Goal: Transaction & Acquisition: Purchase product/service

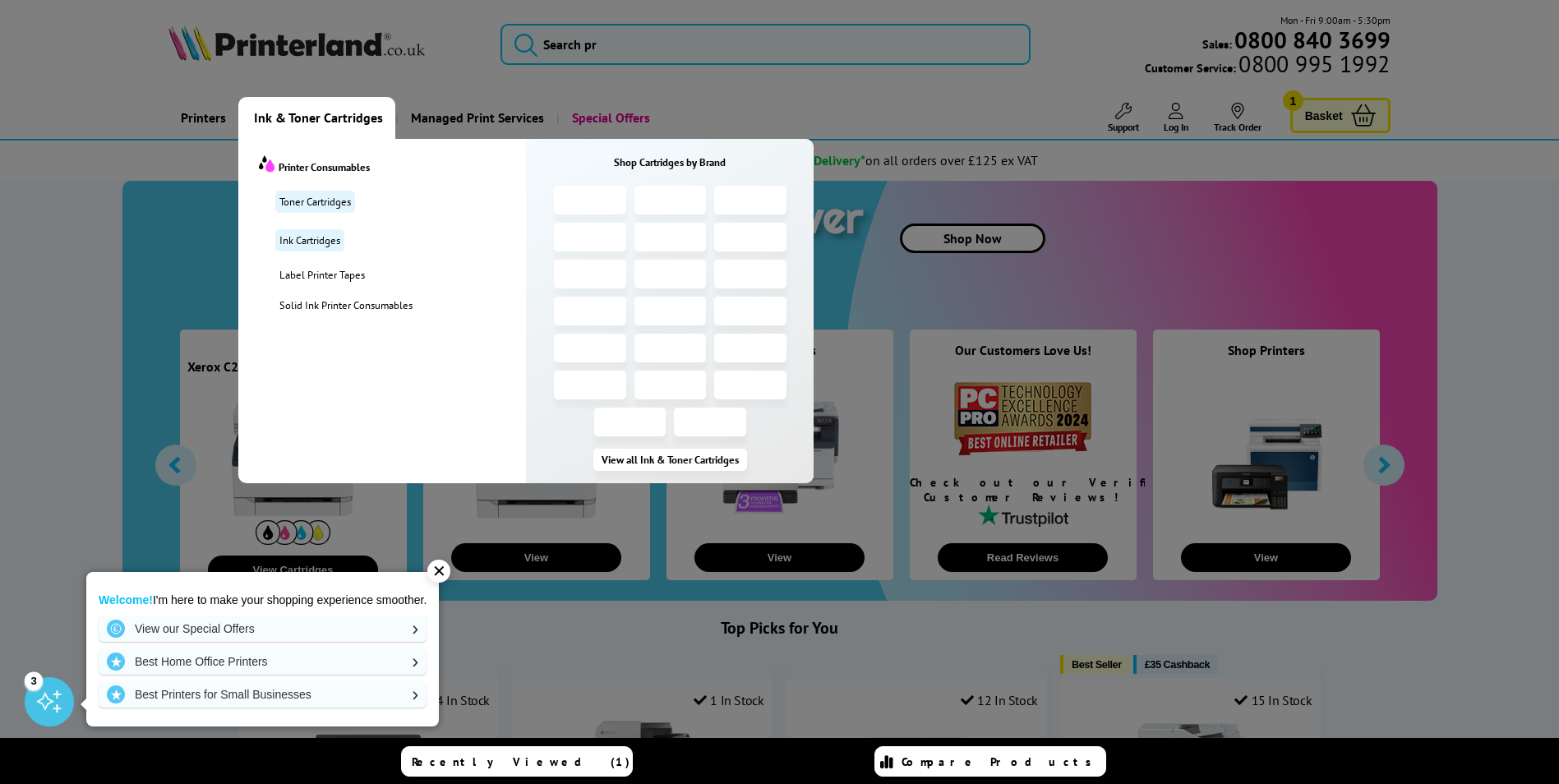
click at [327, 113] on span "Ink & Toner Cartridges" at bounding box center [318, 118] width 129 height 42
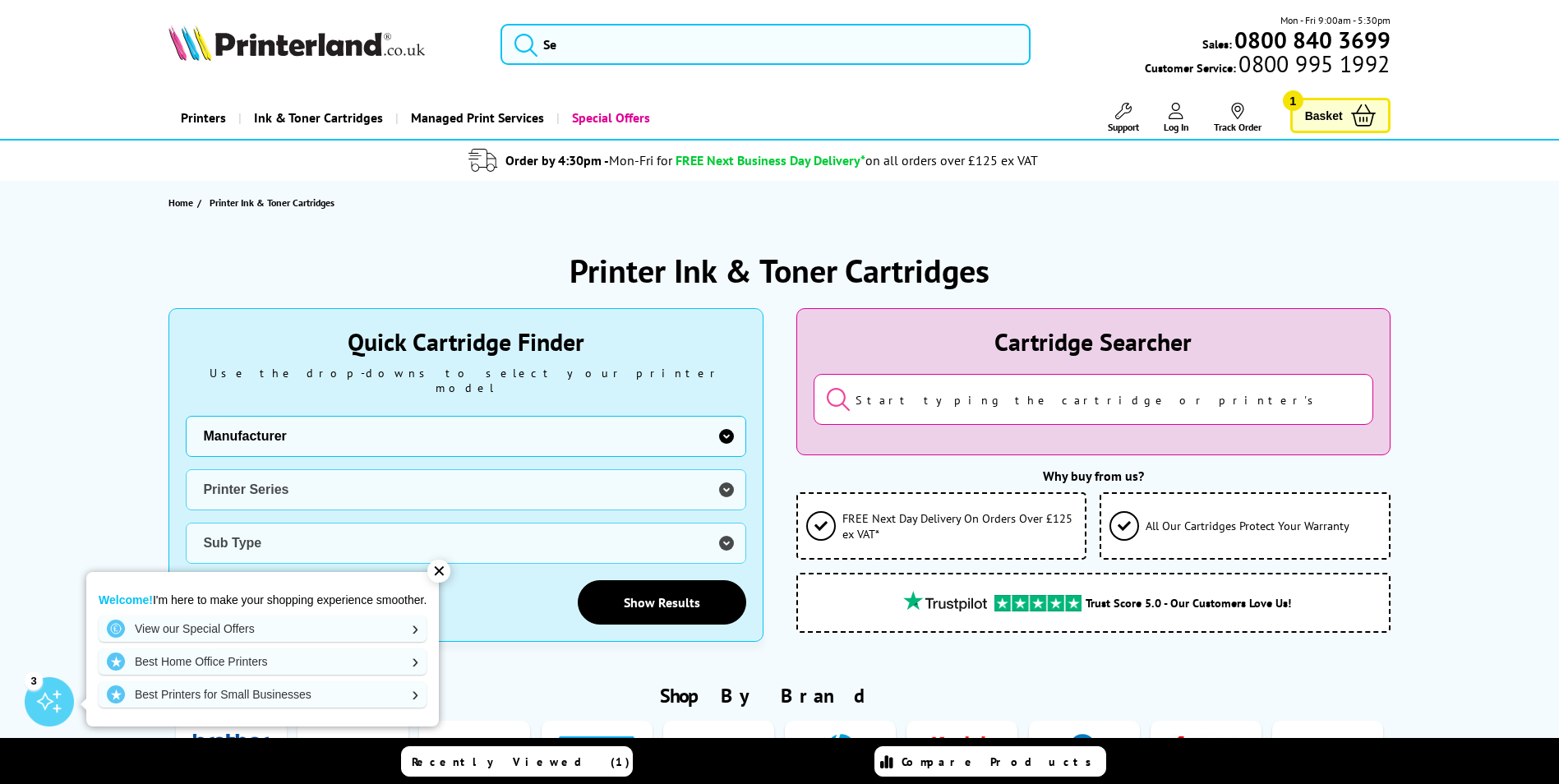
click at [338, 128] on span "Ink & Toner Cartridges" at bounding box center [318, 118] width 129 height 42
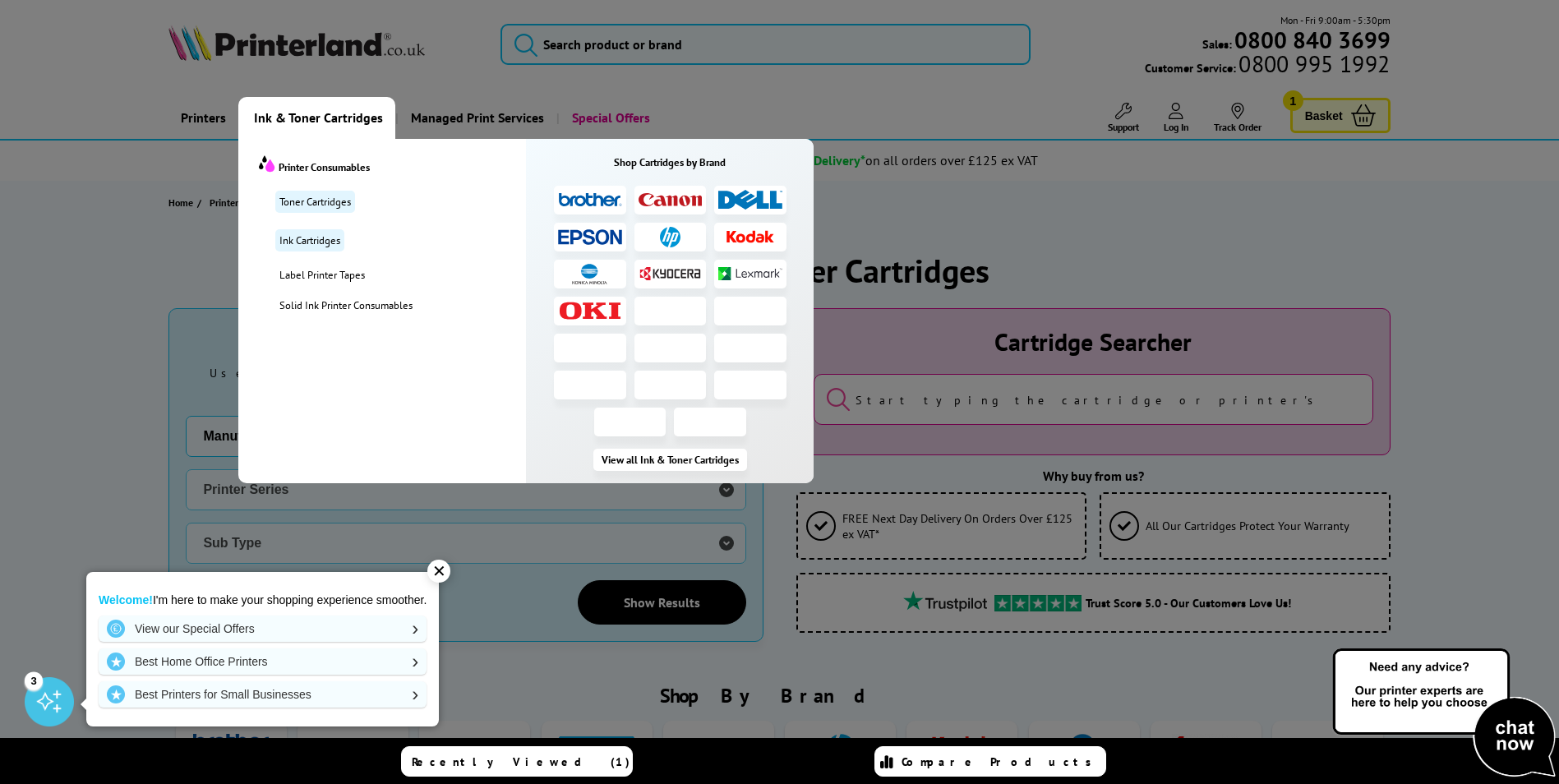
click at [284, 114] on span "Ink & Toner Cartridges" at bounding box center [318, 118] width 129 height 42
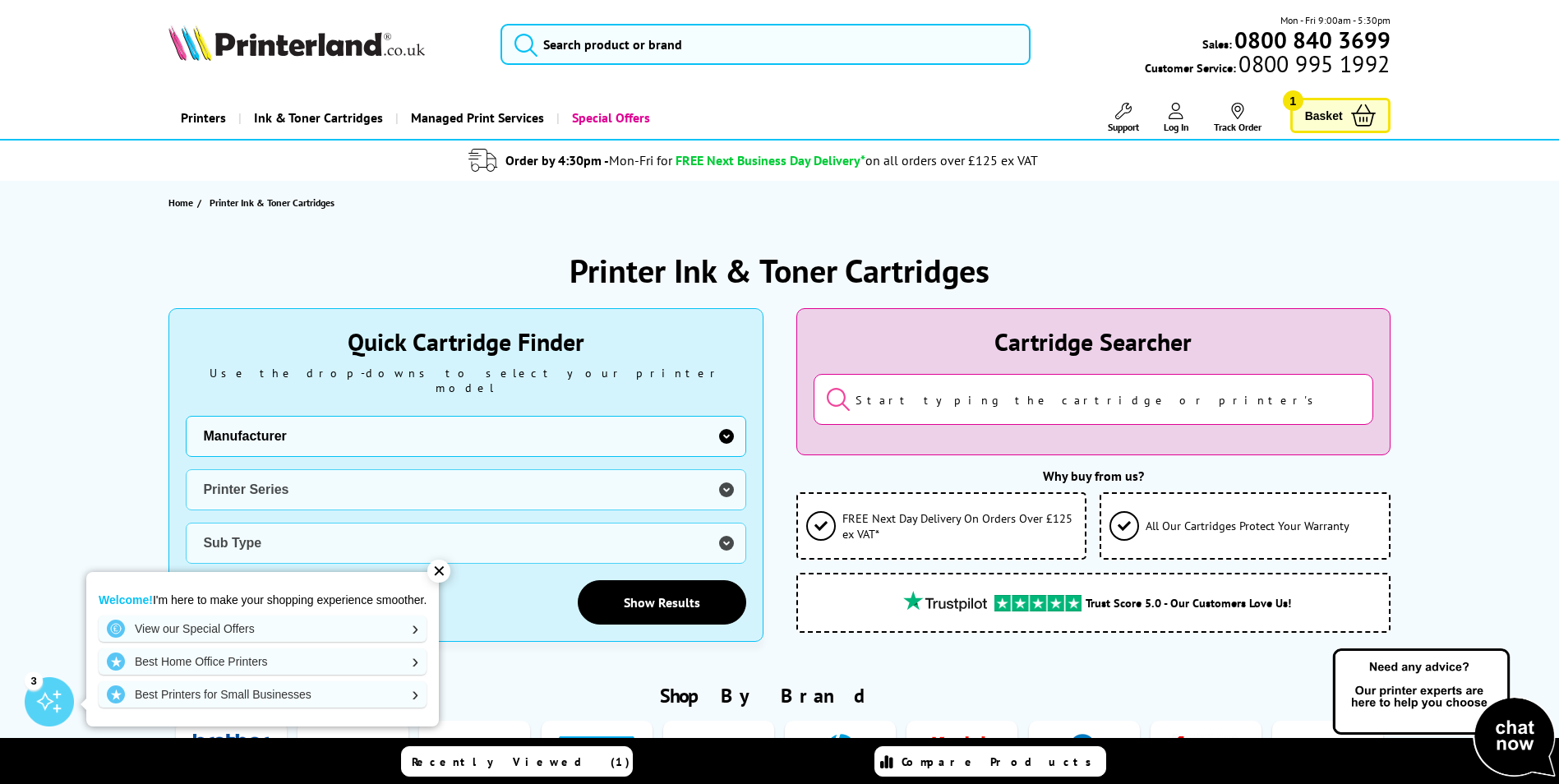
click at [915, 410] on input "search" at bounding box center [1094, 399] width 560 height 51
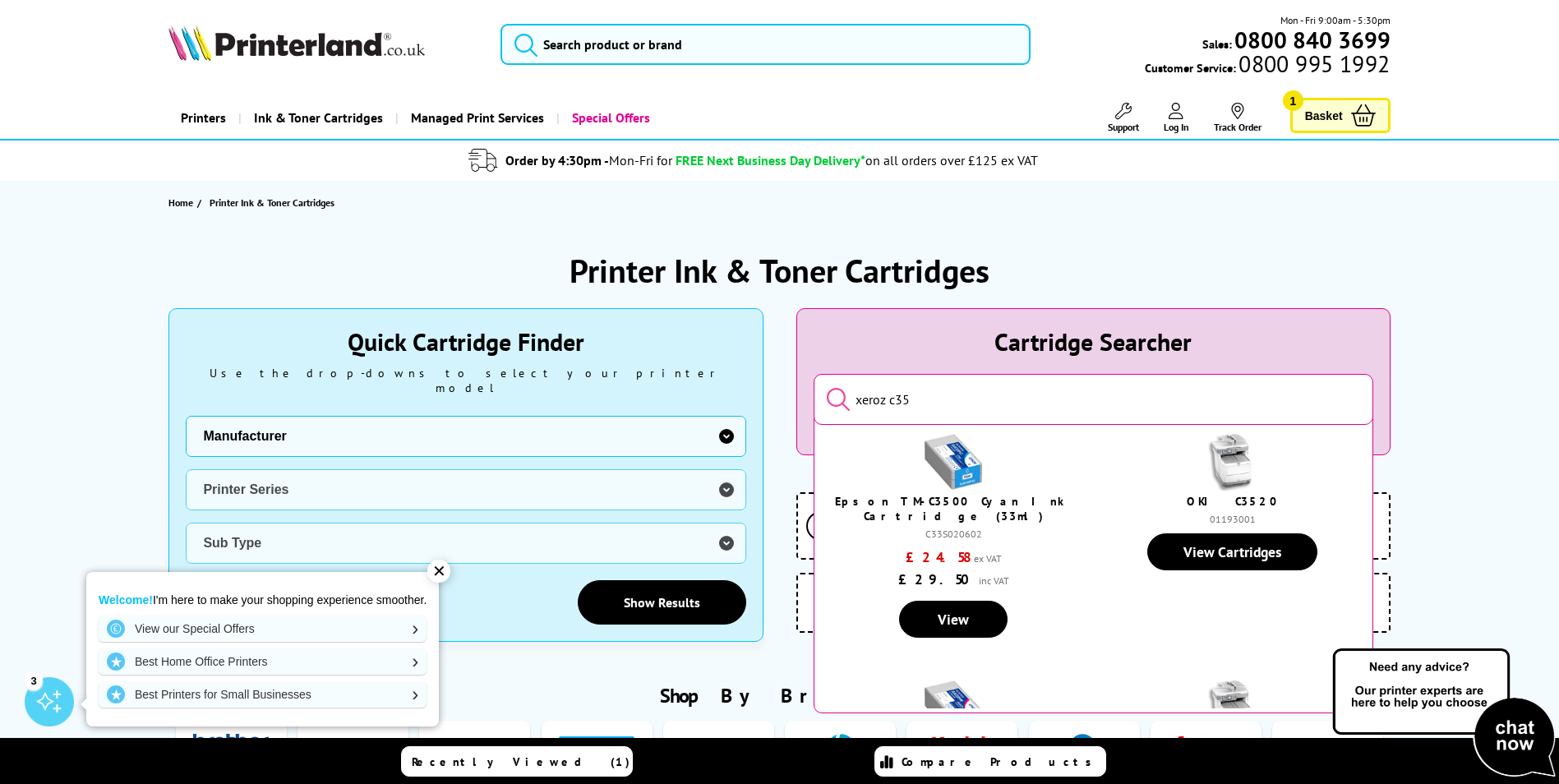
click at [826, 386] on button "submit" at bounding box center [826, 400] width 0 height 28
drag, startPoint x: 897, startPoint y: 395, endPoint x: 903, endPoint y: 420, distance: 25.7
click at [898, 397] on input "xeroz c35" at bounding box center [1094, 399] width 560 height 51
click at [826, 386] on button "submit" at bounding box center [826, 400] width 0 height 28
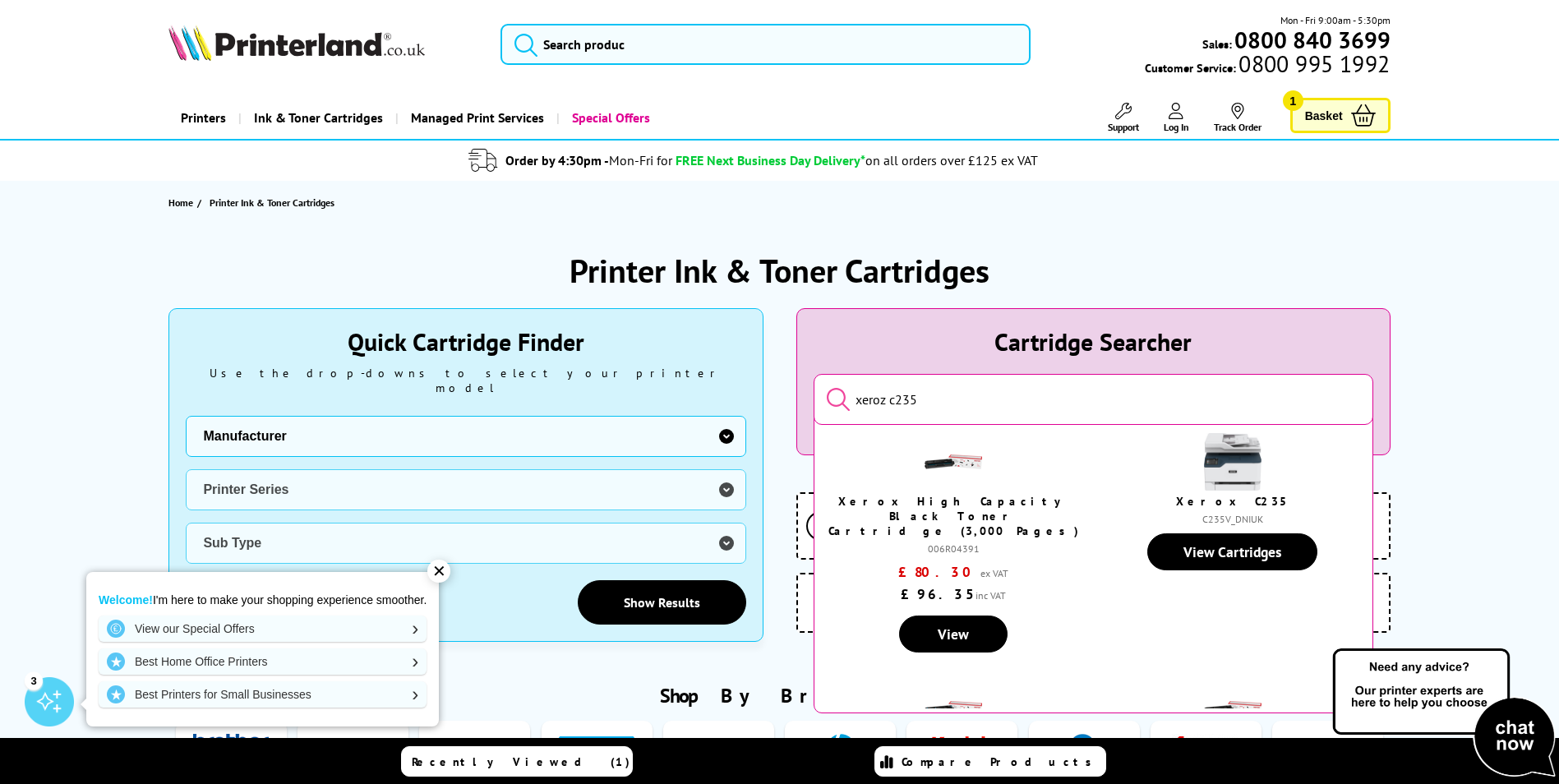
click at [866, 406] on input "xeroz c235" at bounding box center [1094, 399] width 560 height 51
click at [877, 400] on input "xeroz c235" at bounding box center [1094, 399] width 560 height 51
type input "xerox c235"
click at [826, 386] on button "submit" at bounding box center [826, 400] width 0 height 28
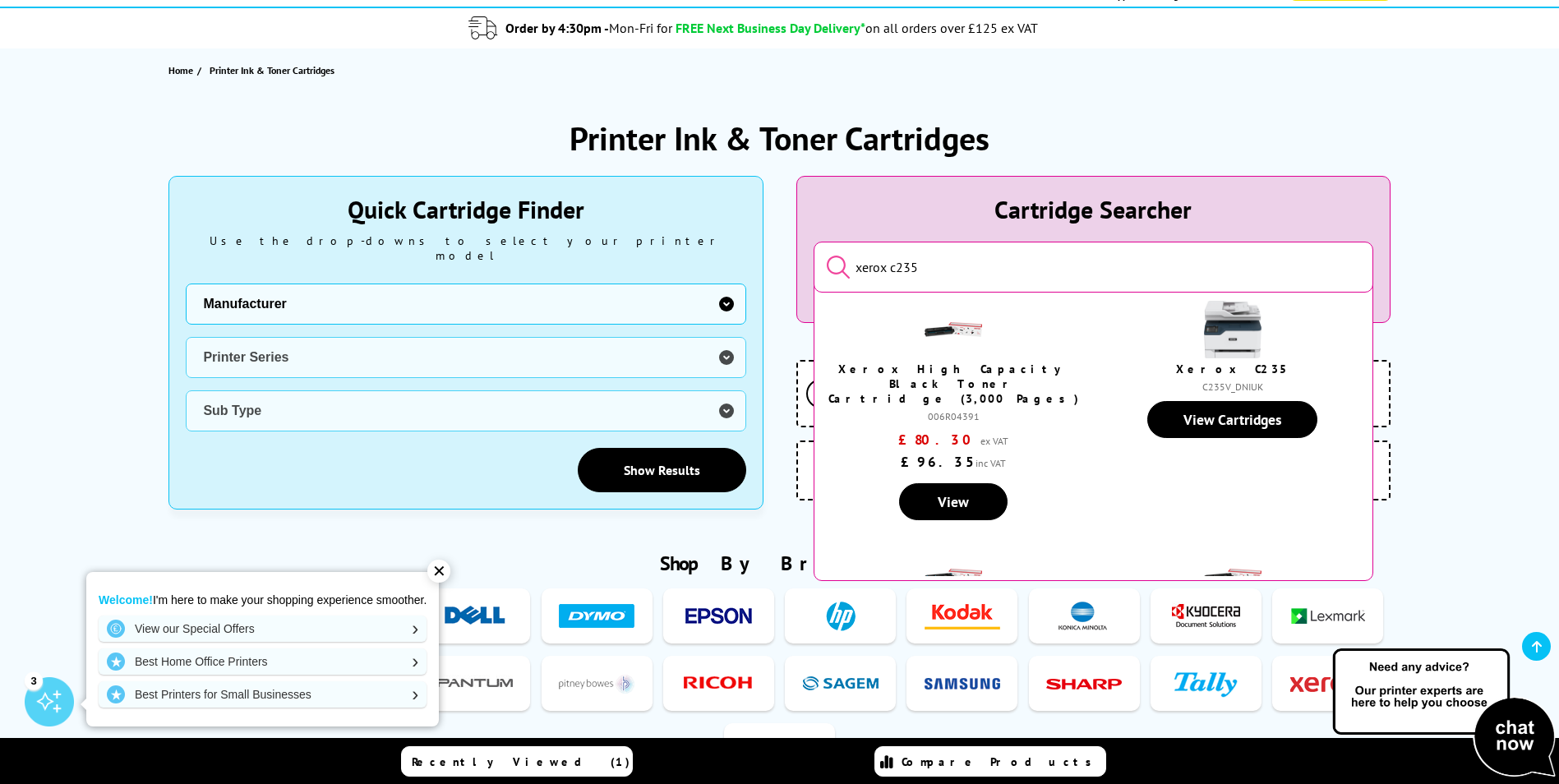
scroll to position [247, 0]
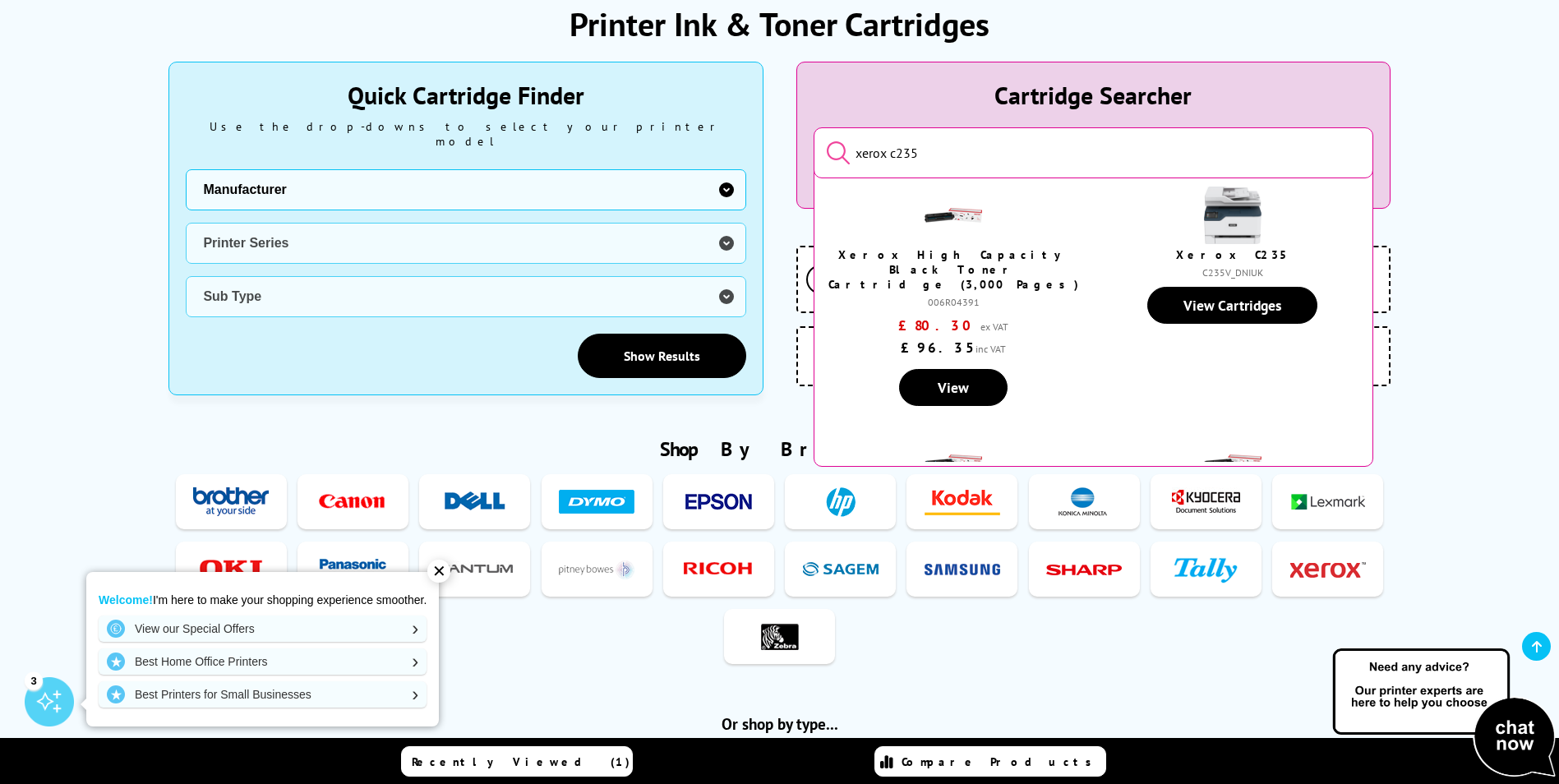
click at [1046, 157] on input "xerox c235" at bounding box center [1094, 153] width 560 height 51
click at [826, 140] on button "submit" at bounding box center [826, 153] width 0 height 28
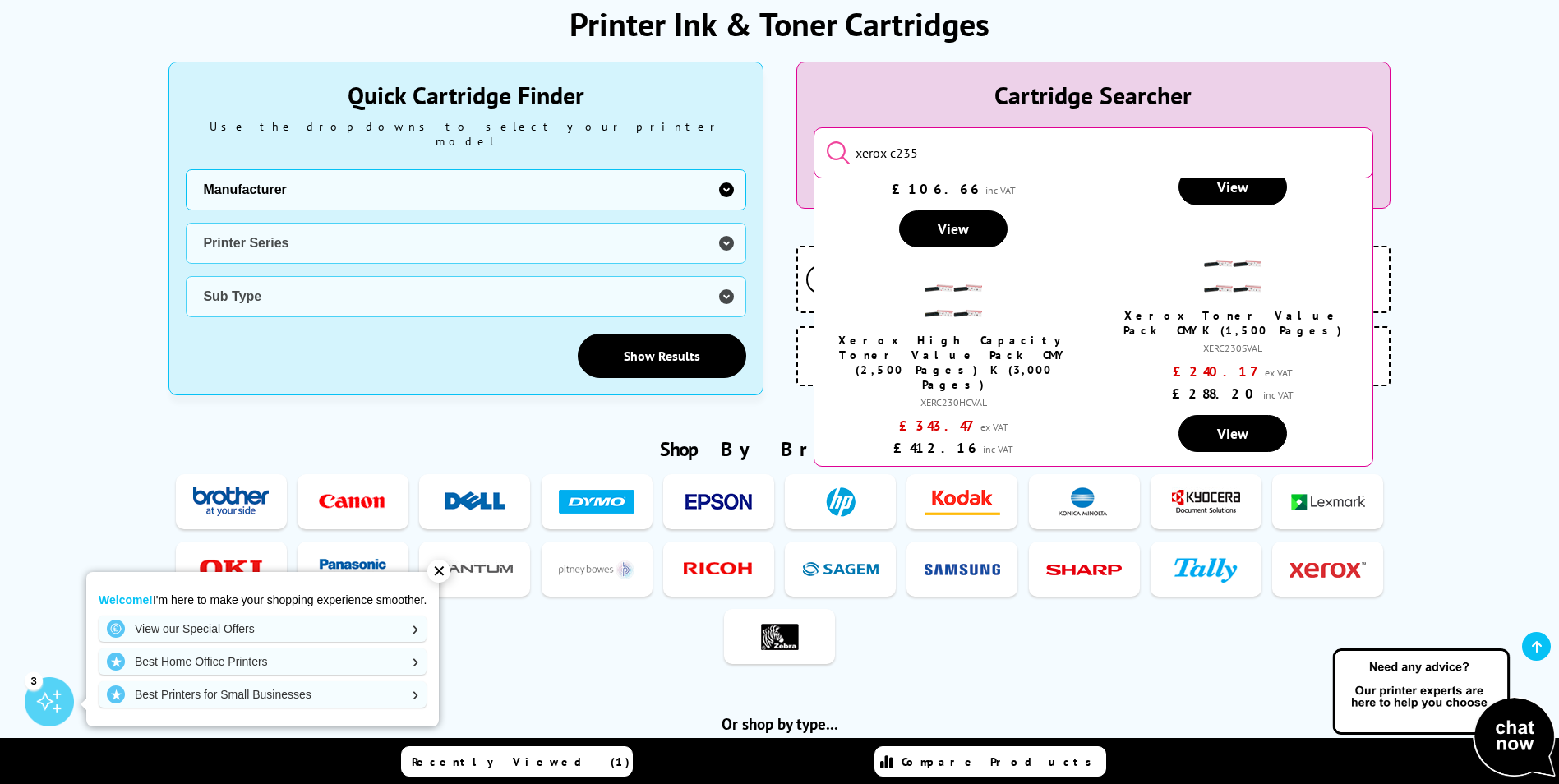
scroll to position [945, 0]
